Goal: Obtain resource: Download file/media

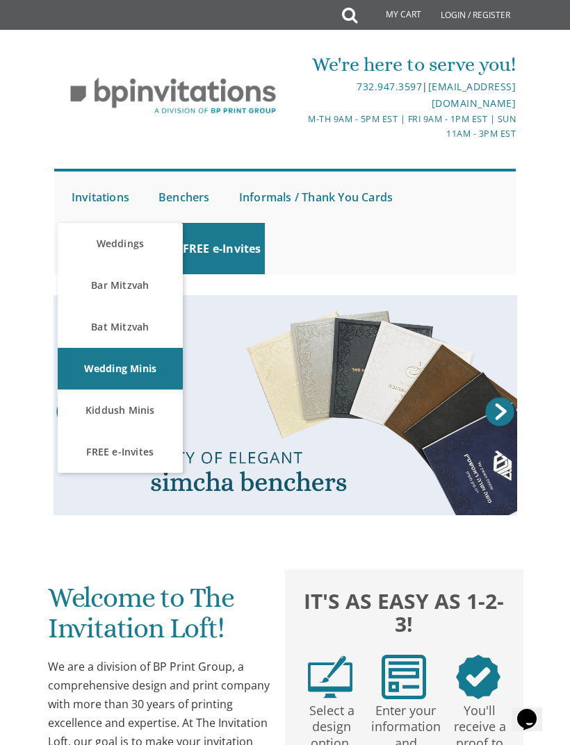
click at [135, 285] on link "Bar Mitzvah" at bounding box center [120, 286] width 125 height 42
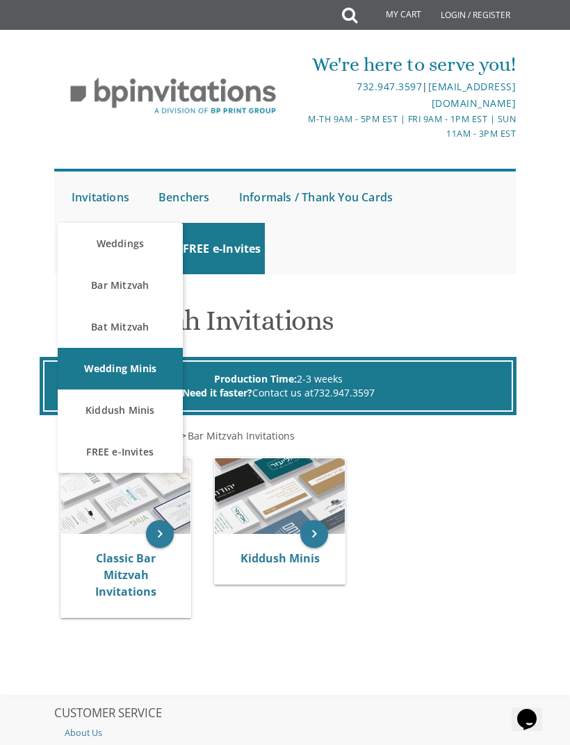
click at [132, 324] on link "Bat Mitzvah" at bounding box center [120, 327] width 125 height 42
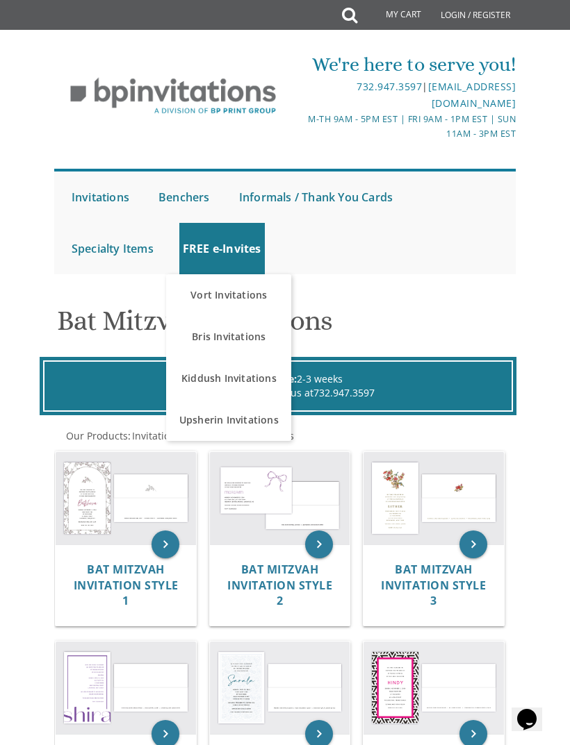
click at [421, 222] on ul "Submit Invitations Weddings Bar Mitzvah Bat Mitzvah Wedding Minis Kiddush Minis…" at bounding box center [284, 222] width 461 height 106
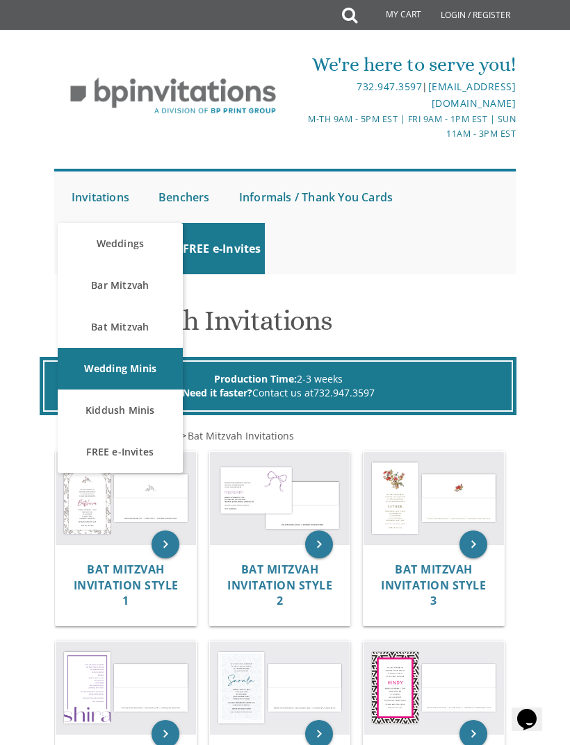
click at [365, 233] on ul "Submit Invitations Weddings Bar Mitzvah Bat Mitzvah Wedding Minis Kiddush Minis…" at bounding box center [284, 222] width 461 height 106
click at [363, 251] on ul "Submit Invitations Weddings Bar Mitzvah Bat Mitzvah Wedding Minis Kiddush Minis…" at bounding box center [284, 222] width 461 height 106
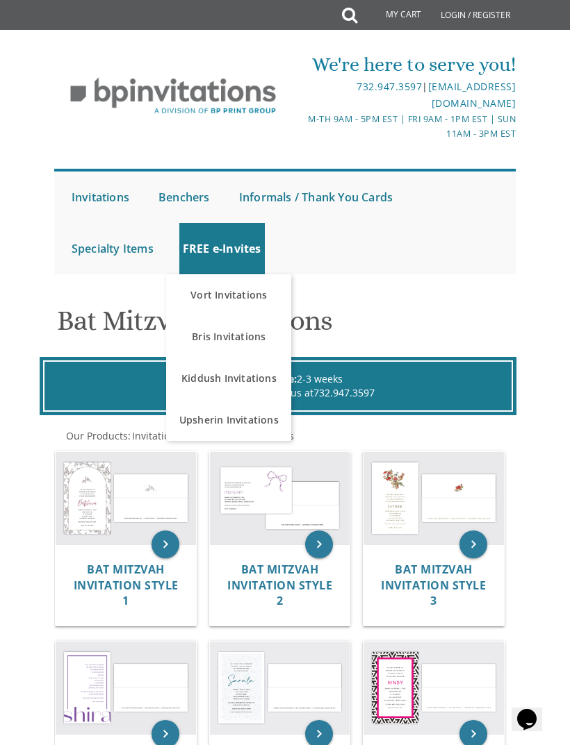
click at [256, 370] on link "Kiddush Invitations" at bounding box center [228, 379] width 125 height 42
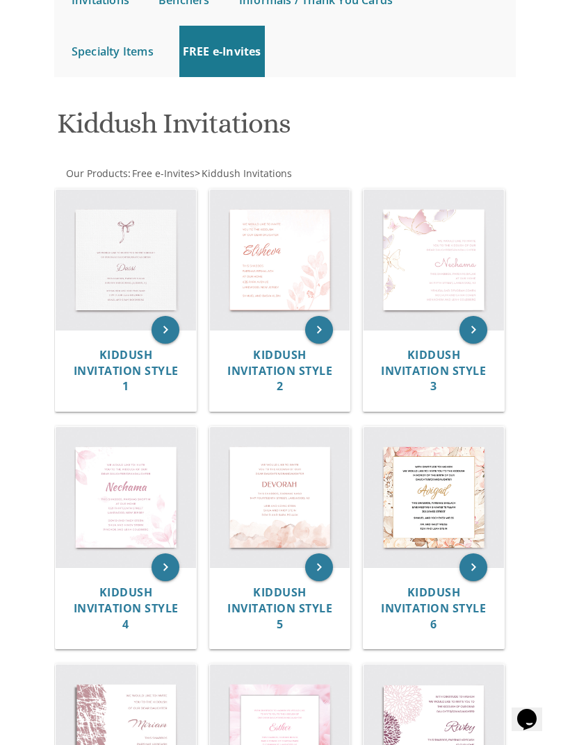
scroll to position [199, 0]
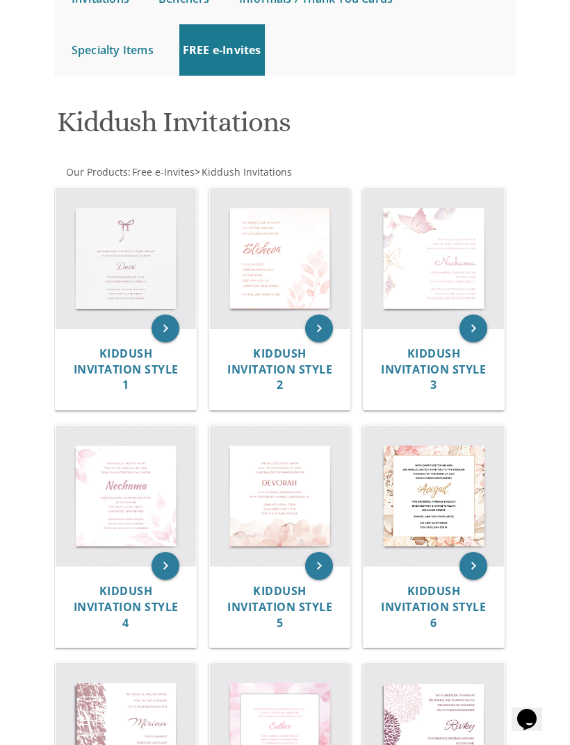
click at [286, 373] on span "Kiddush Invitation Style 2" at bounding box center [279, 369] width 105 height 47
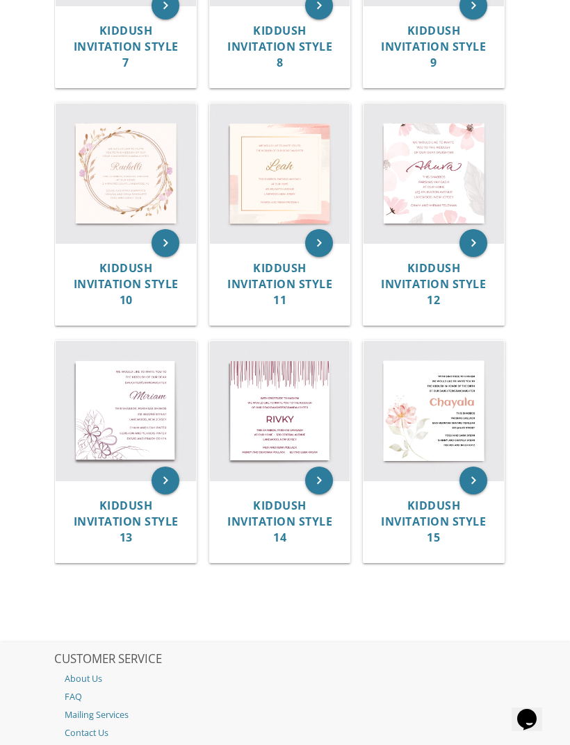
scroll to position [997, 0]
click at [414, 500] on span "Kiddush Invitation Style 15" at bounding box center [433, 520] width 105 height 47
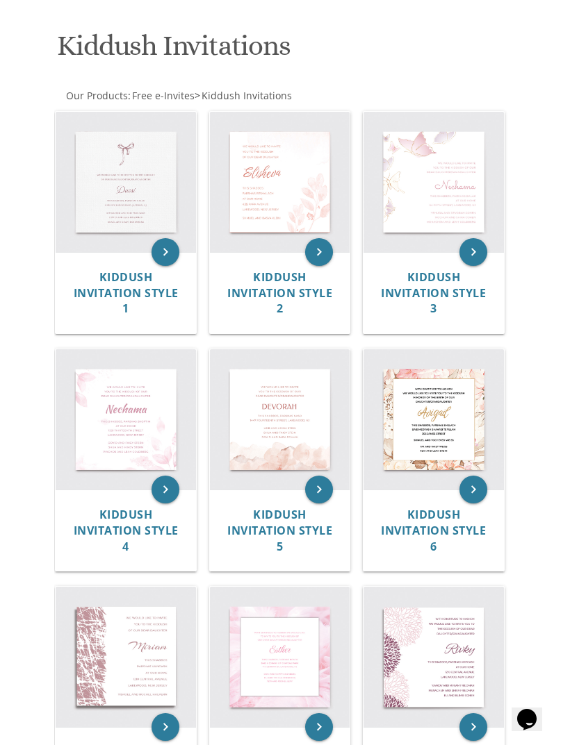
scroll to position [254, 0]
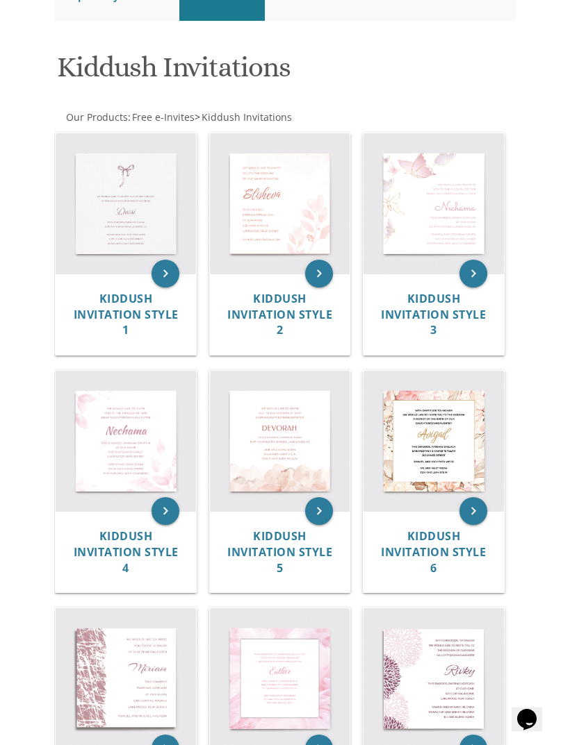
click at [118, 304] on span "Kiddush Invitation Style 1" at bounding box center [126, 314] width 105 height 47
